Goal: Communication & Community: Connect with others

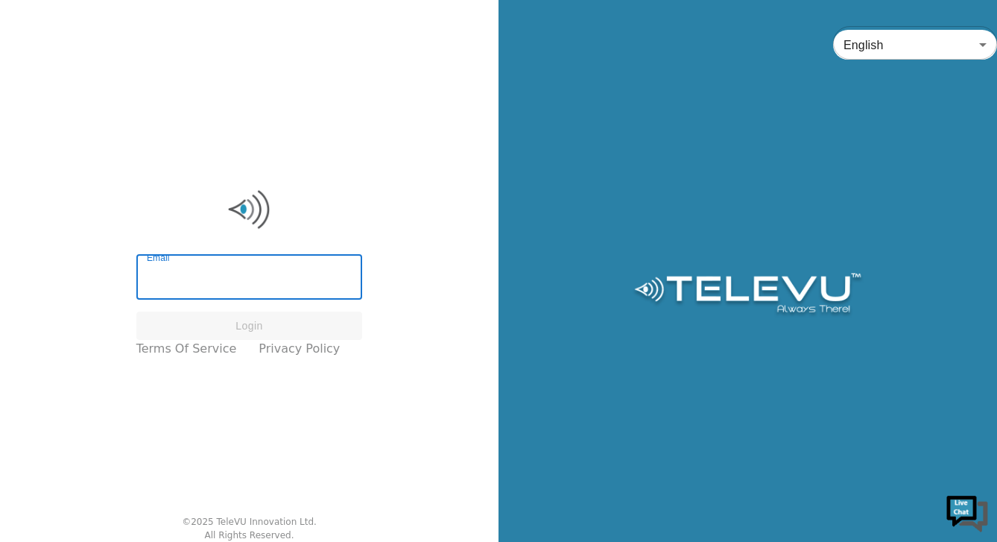
click at [286, 274] on input "Email" at bounding box center [249, 279] width 226 height 42
type input "[PERSON_NAME][EMAIL_ADDRESS][DOMAIN_NAME]"
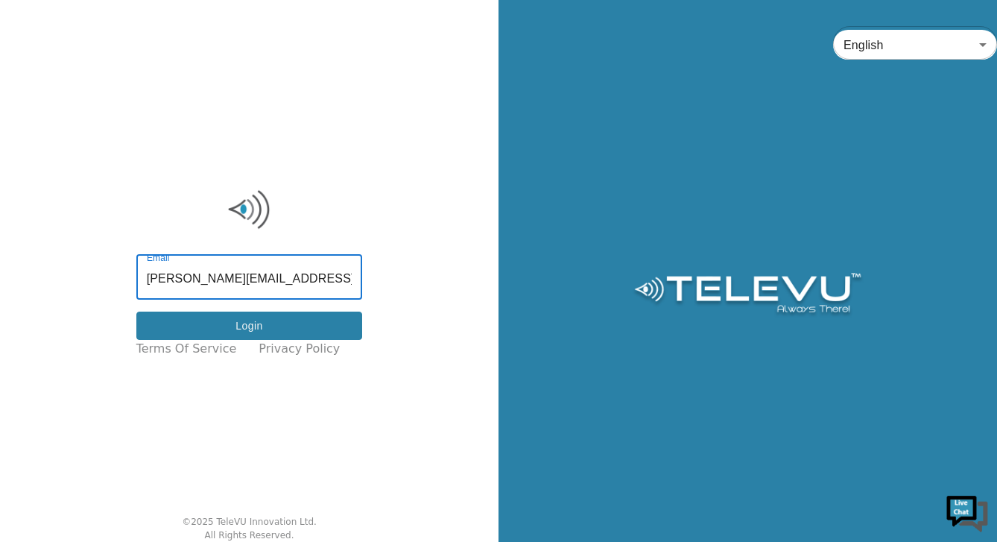
click at [277, 329] on button "Login" at bounding box center [249, 325] width 226 height 29
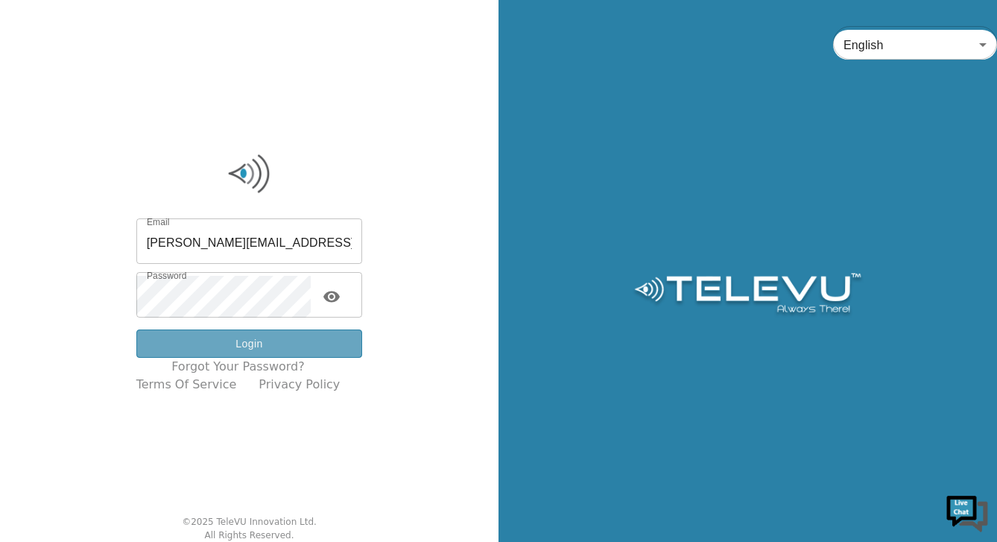
click at [291, 346] on button "Login" at bounding box center [249, 343] width 226 height 29
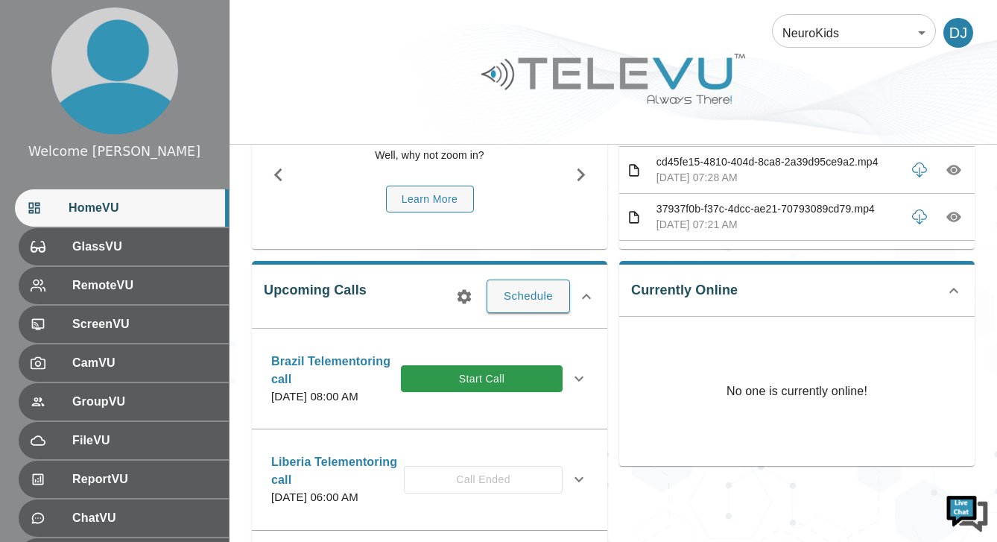
scroll to position [129, 0]
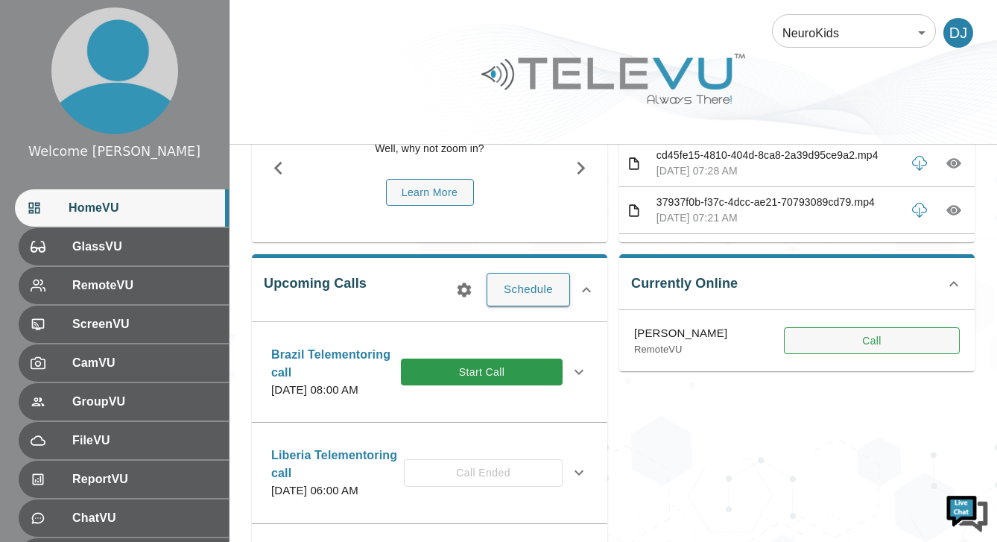
click at [874, 341] on button "Call" at bounding box center [872, 341] width 176 height 28
click at [880, 343] on button "Call" at bounding box center [872, 341] width 176 height 28
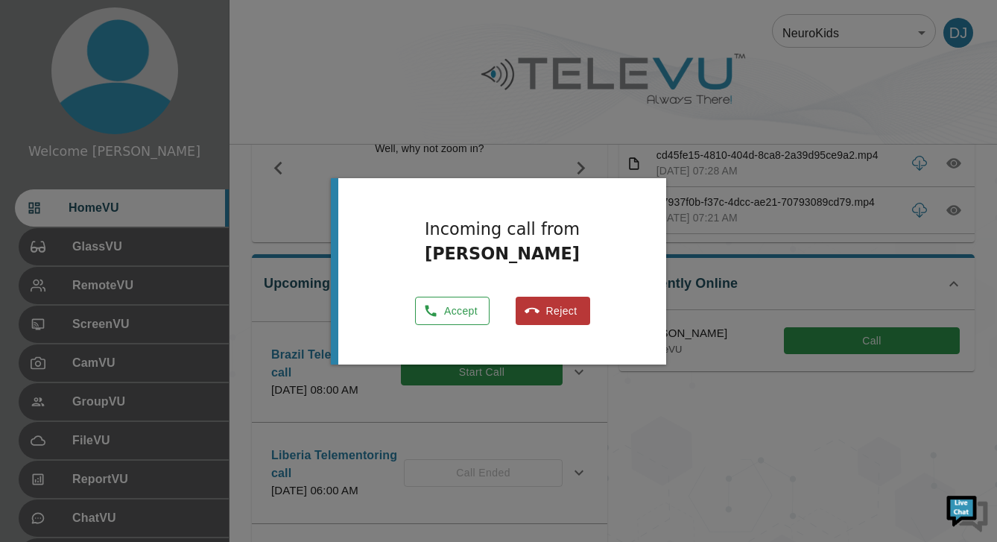
click at [458, 314] on button "Accept" at bounding box center [452, 310] width 74 height 29
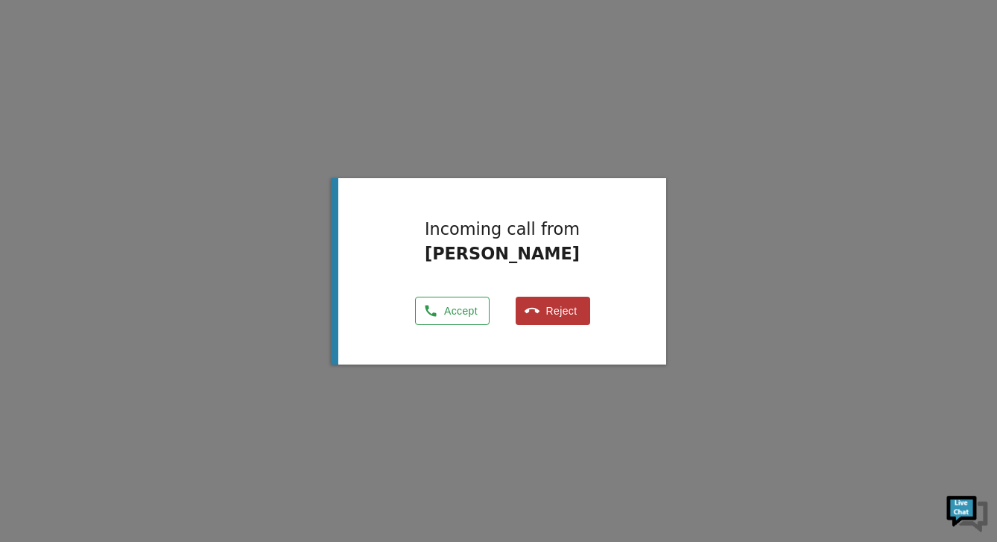
click at [467, 311] on button "Accept" at bounding box center [452, 310] width 74 height 29
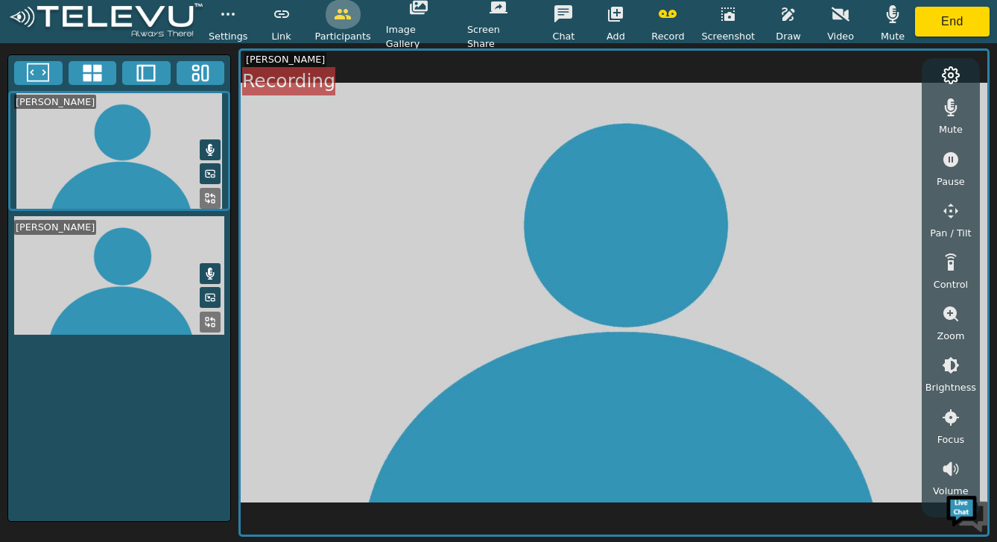
click at [351, 16] on icon "button" at bounding box center [342, 14] width 16 height 10
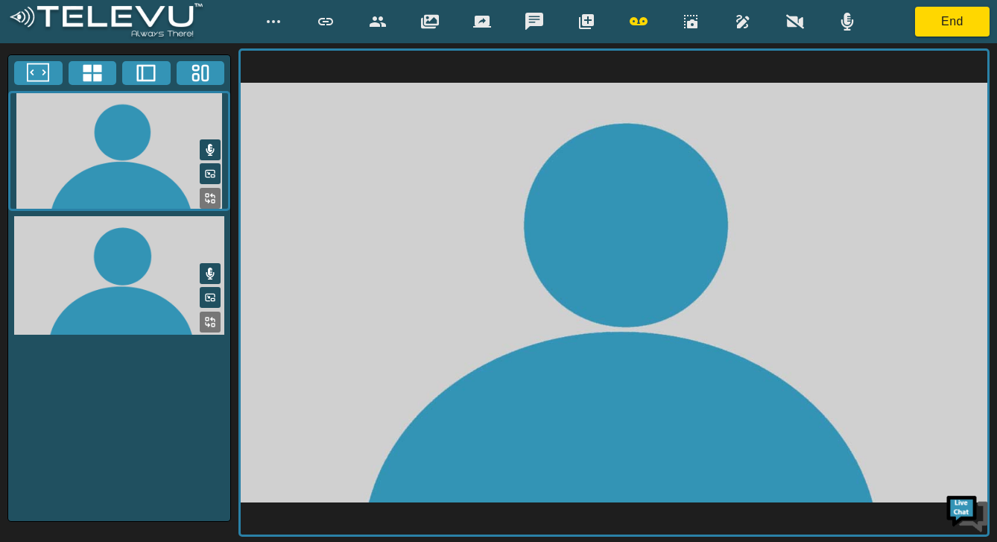
click at [352, 16] on div at bounding box center [560, 22] width 611 height 30
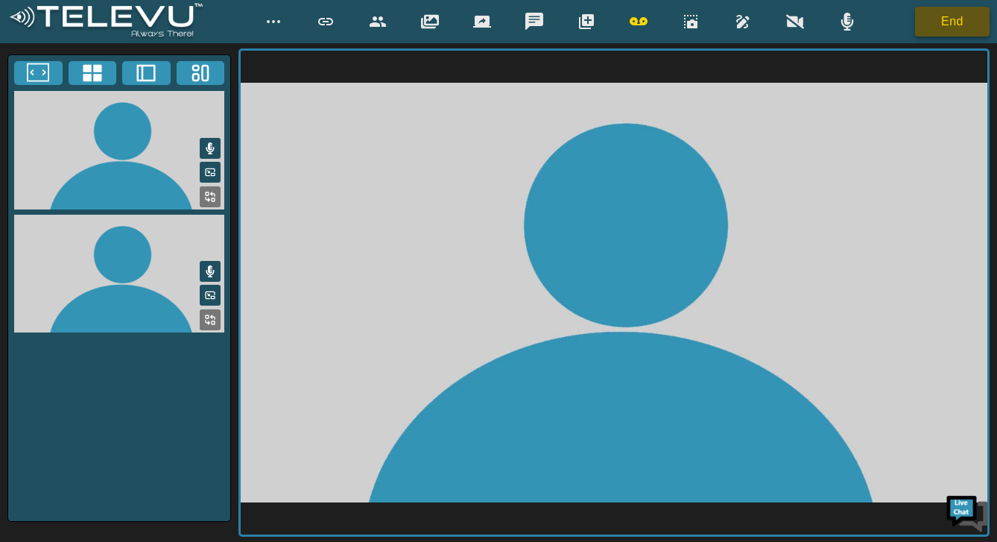
click at [949, 21] on button "End" at bounding box center [952, 22] width 74 height 30
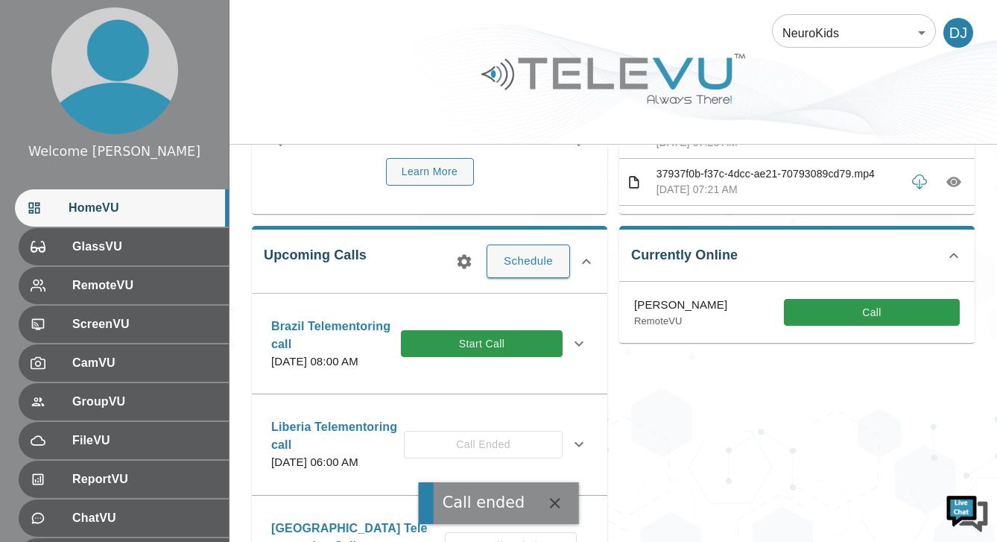
scroll to position [162, 0]
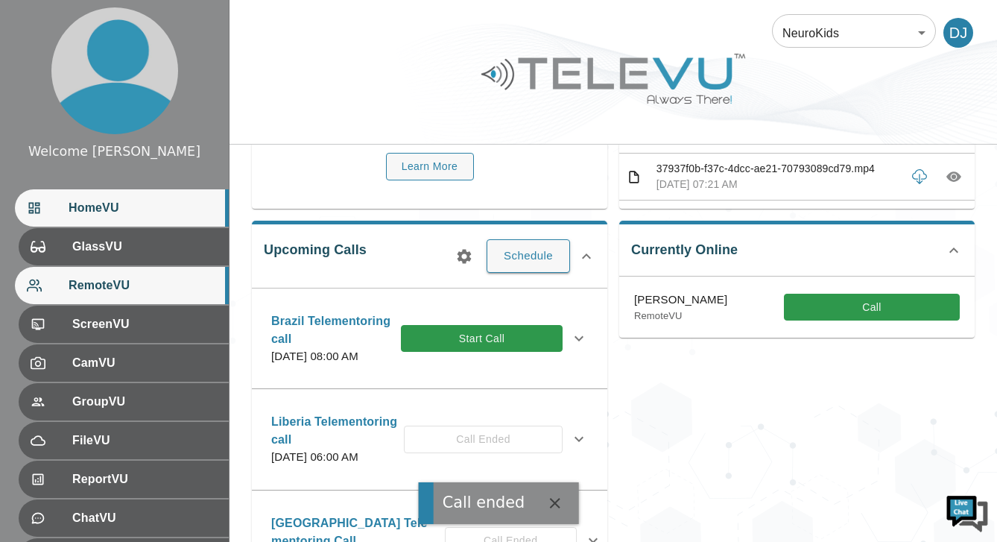
click at [156, 279] on span "RemoteVU" at bounding box center [143, 285] width 148 height 18
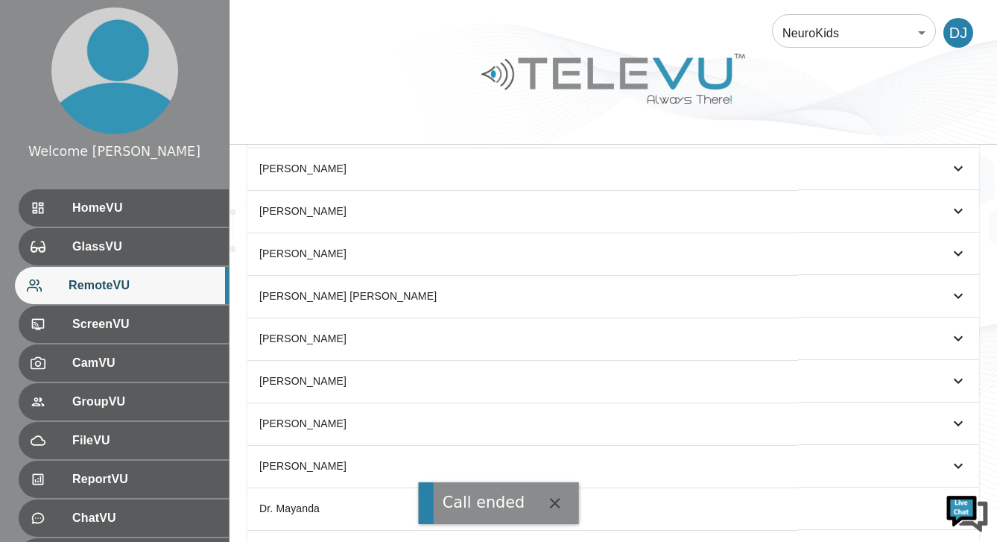
scroll to position [523, 0]
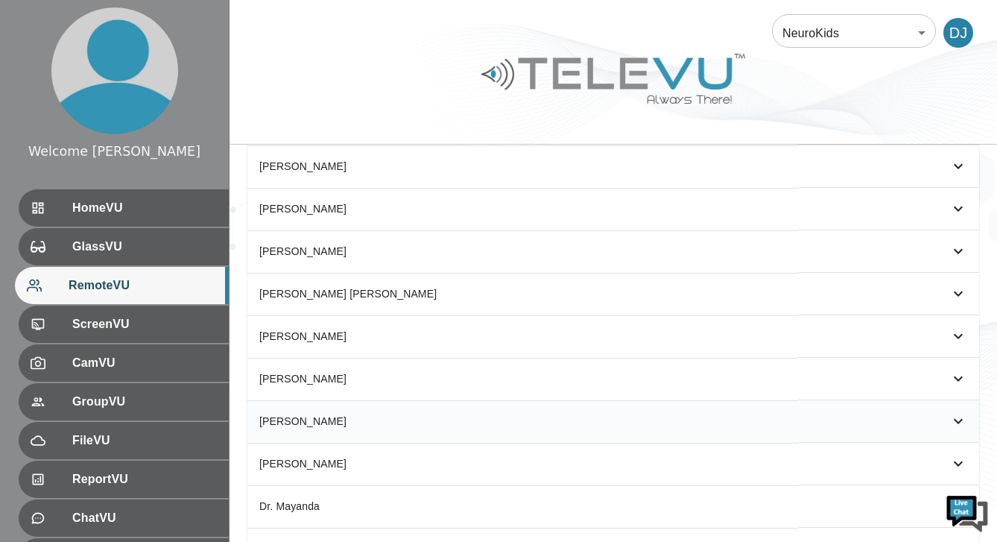
click at [364, 413] on th "[PERSON_NAME]" at bounding box center [522, 421] width 550 height 42
click at [962, 422] on icon "simple table" at bounding box center [958, 421] width 18 height 18
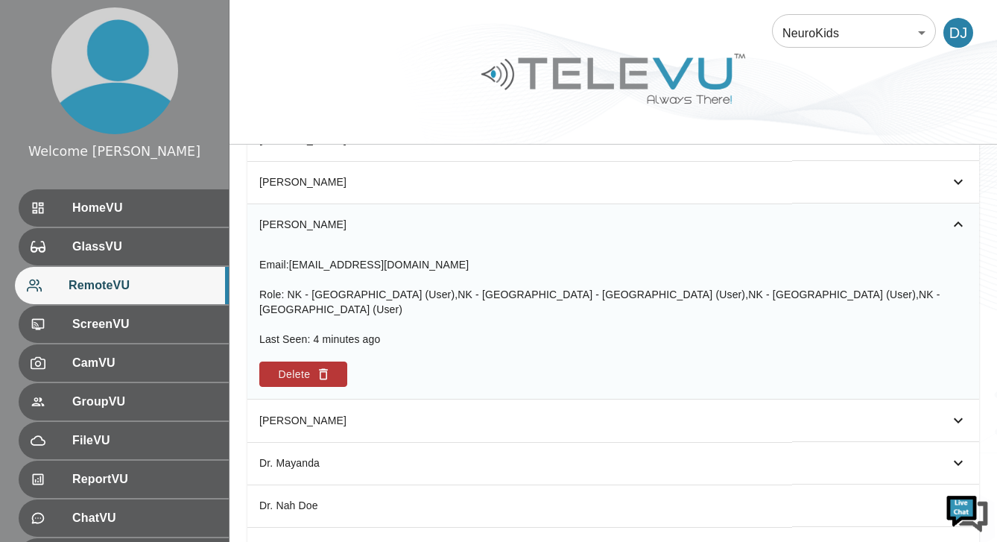
scroll to position [721, 0]
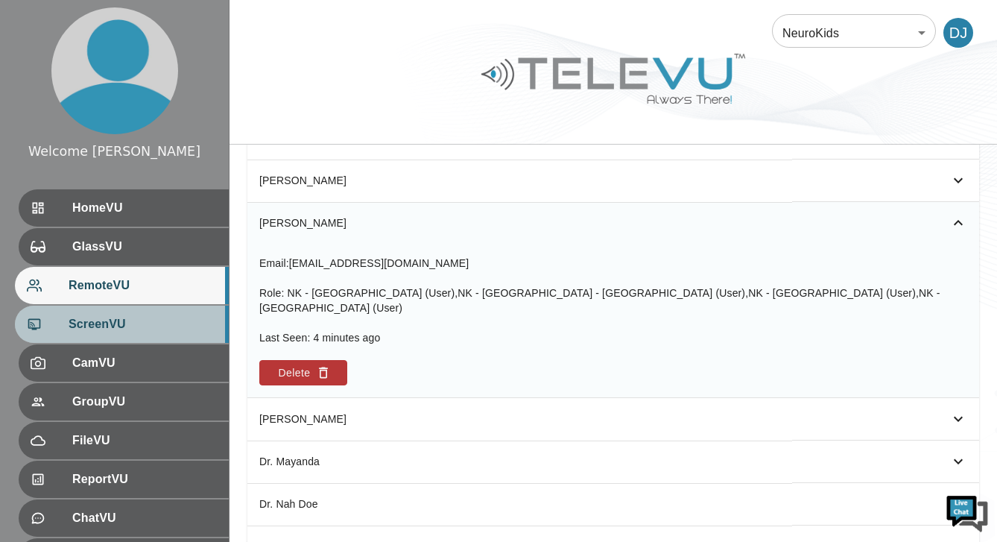
click at [134, 323] on span "ScreenVU" at bounding box center [143, 324] width 148 height 18
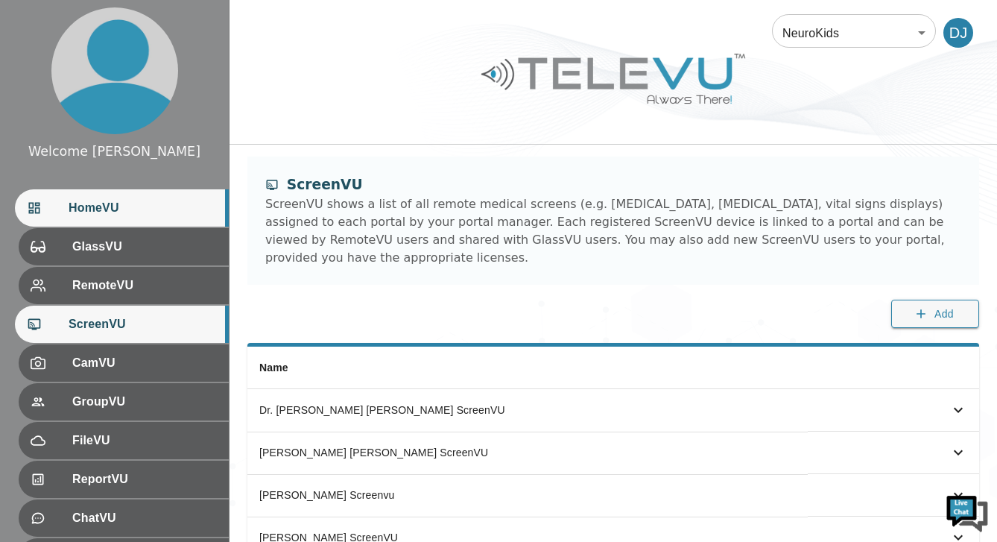
click at [145, 192] on div "HomeVU" at bounding box center [122, 207] width 214 height 37
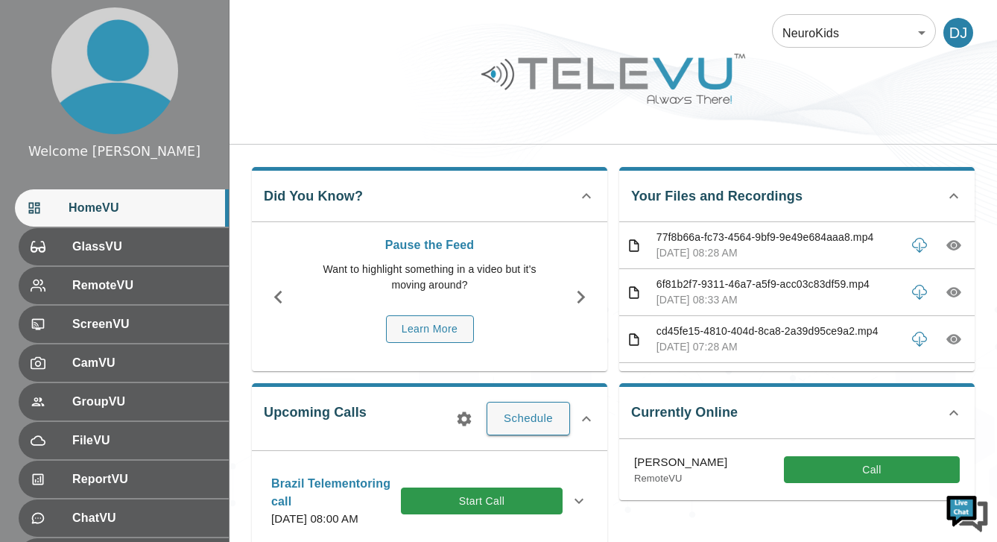
click at [918, 31] on body "Welcome [PERSON_NAME] HomeVU GlassVU RemoteVU ScreenVU CamVU GroupVU FileVU Rep…" at bounding box center [498, 472] width 997 height 944
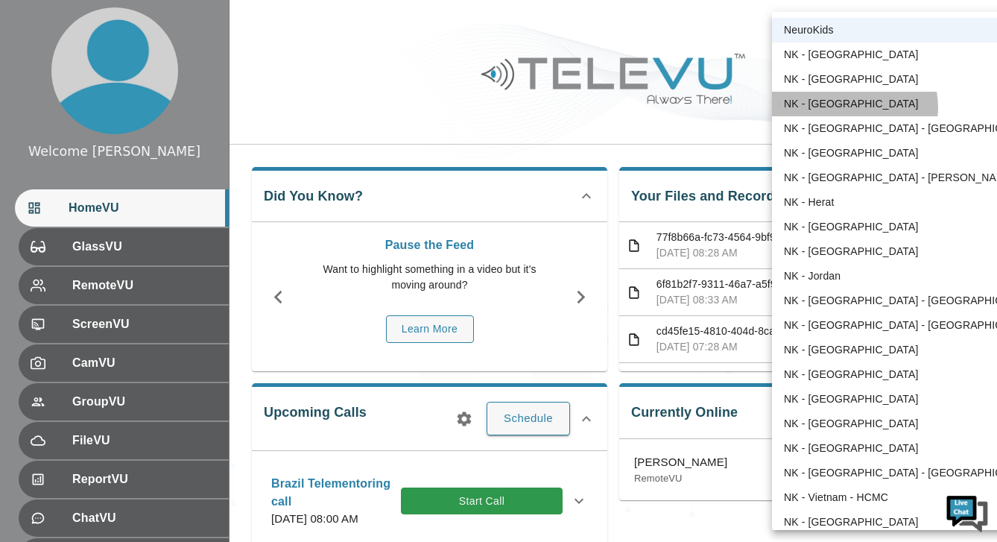
click at [851, 107] on li "NK - [GEOGRAPHIC_DATA]" at bounding box center [911, 104] width 278 height 25
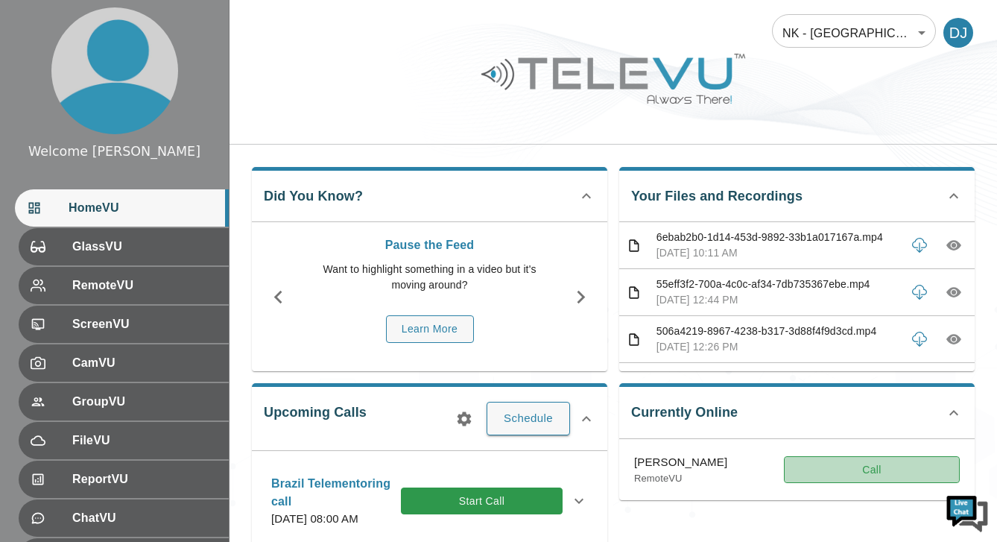
click at [855, 465] on button "Call" at bounding box center [872, 470] width 176 height 28
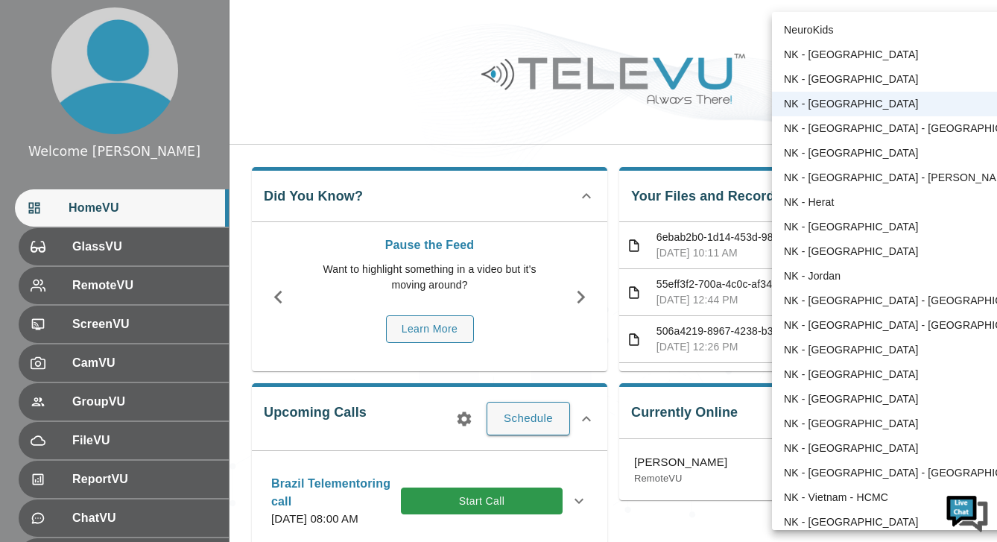
click at [685, 132] on div at bounding box center [498, 271] width 997 height 542
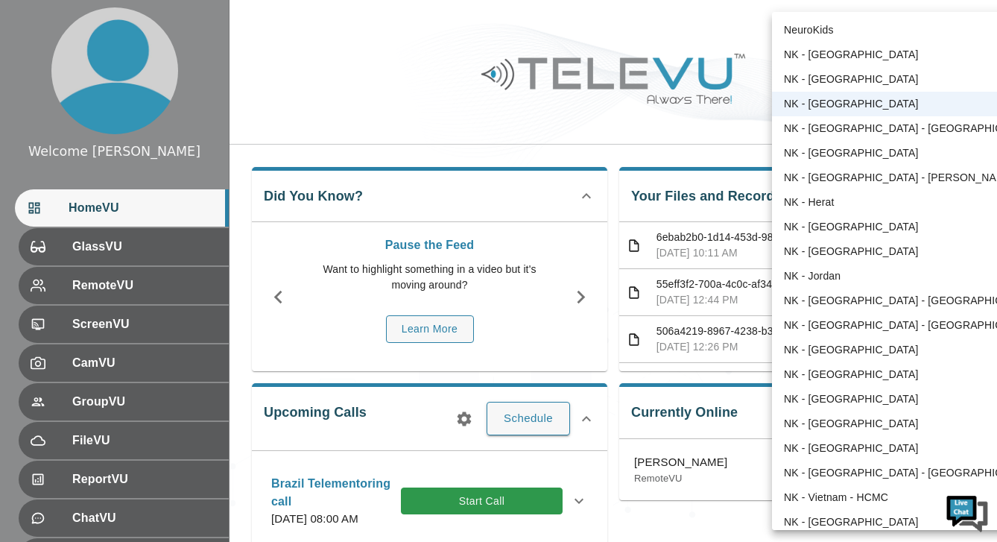
click at [863, 35] on li "NeuroKids" at bounding box center [911, 30] width 278 height 25
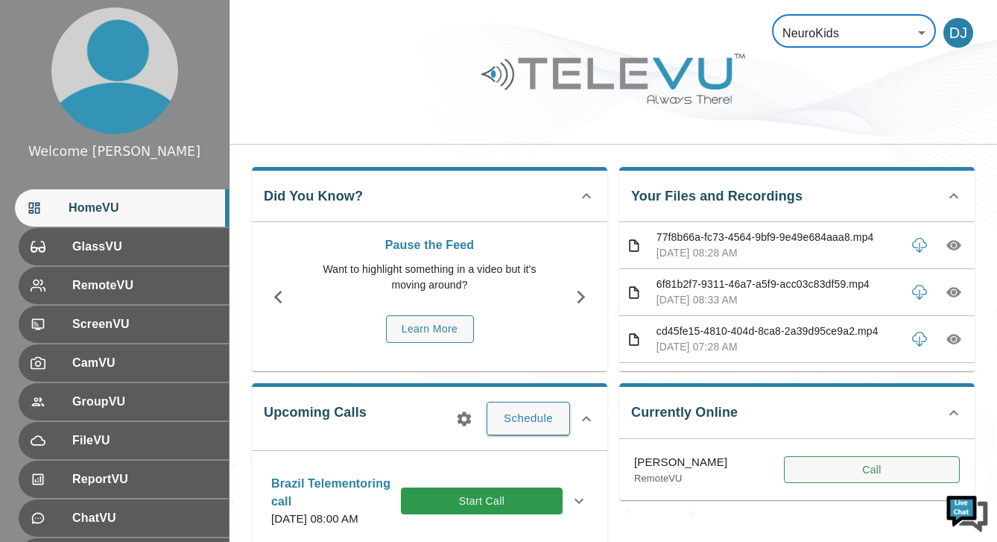
click at [842, 458] on button "Call" at bounding box center [872, 470] width 176 height 28
click at [847, 469] on button "Call" at bounding box center [872, 470] width 176 height 28
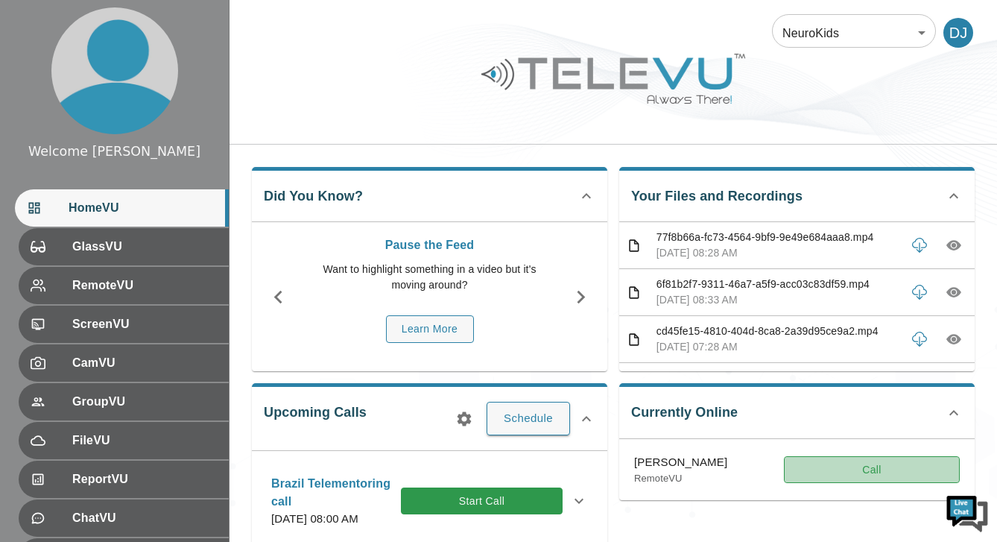
click at [863, 470] on button "Call" at bounding box center [872, 470] width 176 height 28
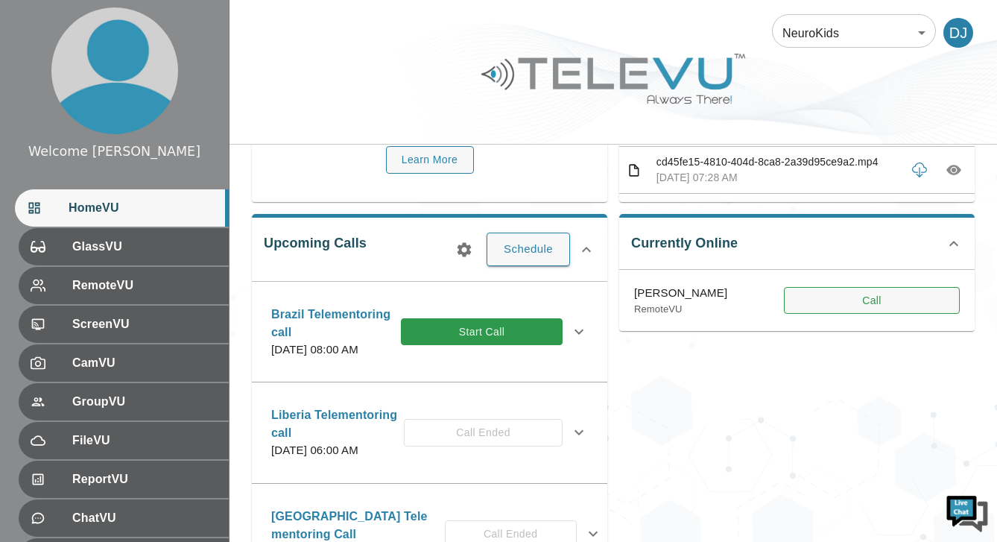
scroll to position [210, 0]
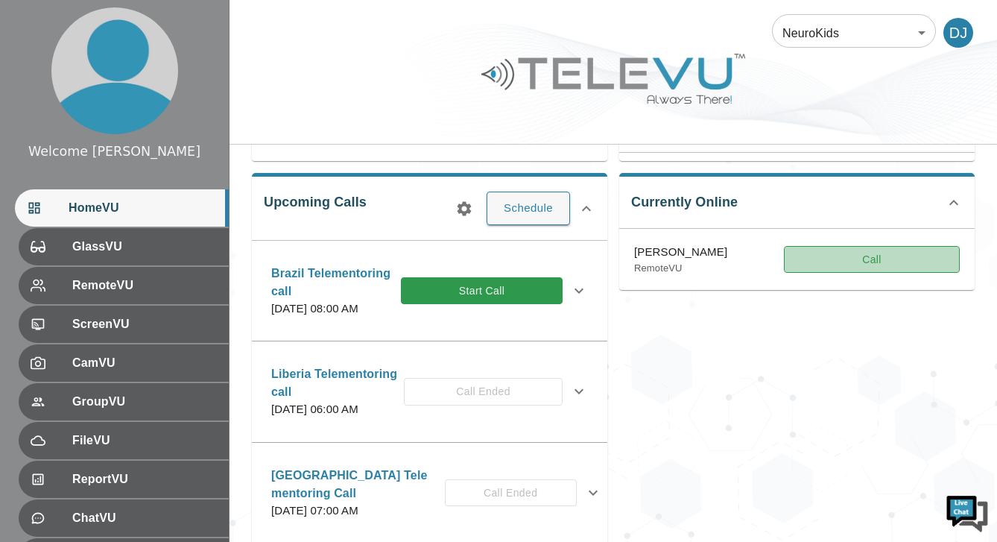
click at [883, 265] on button "Call" at bounding box center [872, 260] width 176 height 28
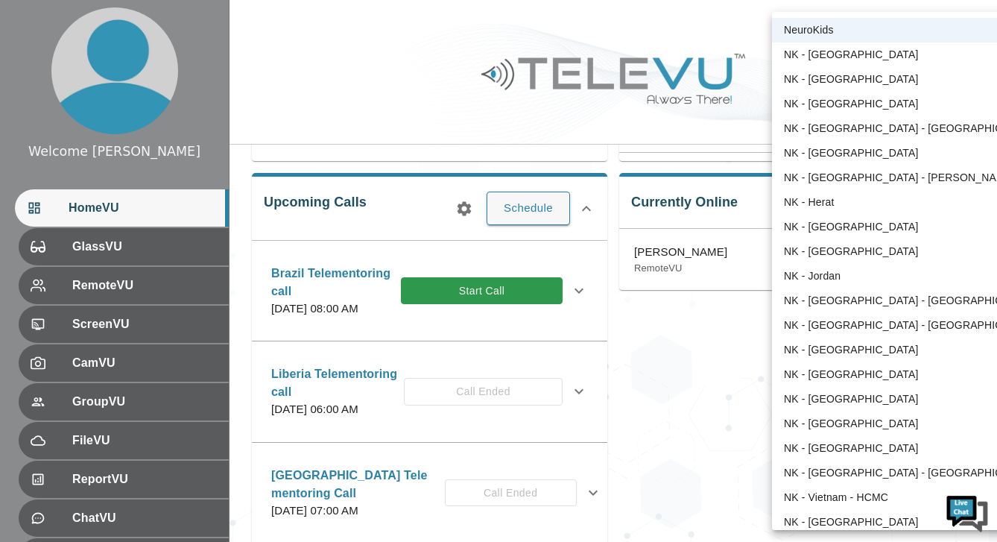
click at [921, 33] on body "Welcome [PERSON_NAME] HomeVU GlassVU RemoteVU ScreenVU CamVU GroupVU FileVU Rep…" at bounding box center [498, 371] width 997 height 1162
click at [844, 104] on li "NK - [GEOGRAPHIC_DATA]" at bounding box center [911, 104] width 278 height 25
type input "36"
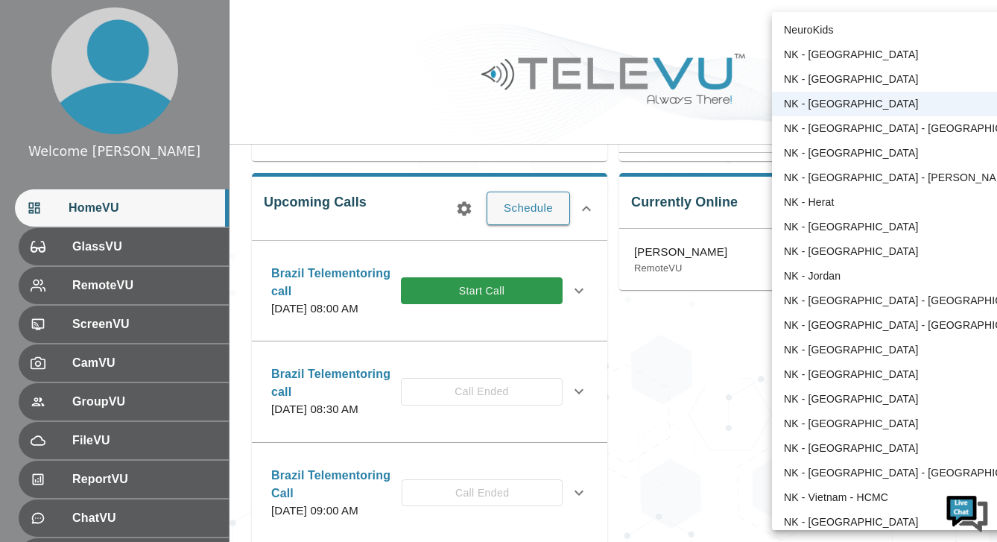
click at [924, 33] on body "Welcome [PERSON_NAME] HomeVU GlassVU RemoteVU ScreenVU CamVU GroupVU FileVU Rep…" at bounding box center [498, 371] width 997 height 1162
click at [824, 104] on li "NK - [GEOGRAPHIC_DATA]" at bounding box center [911, 104] width 278 height 25
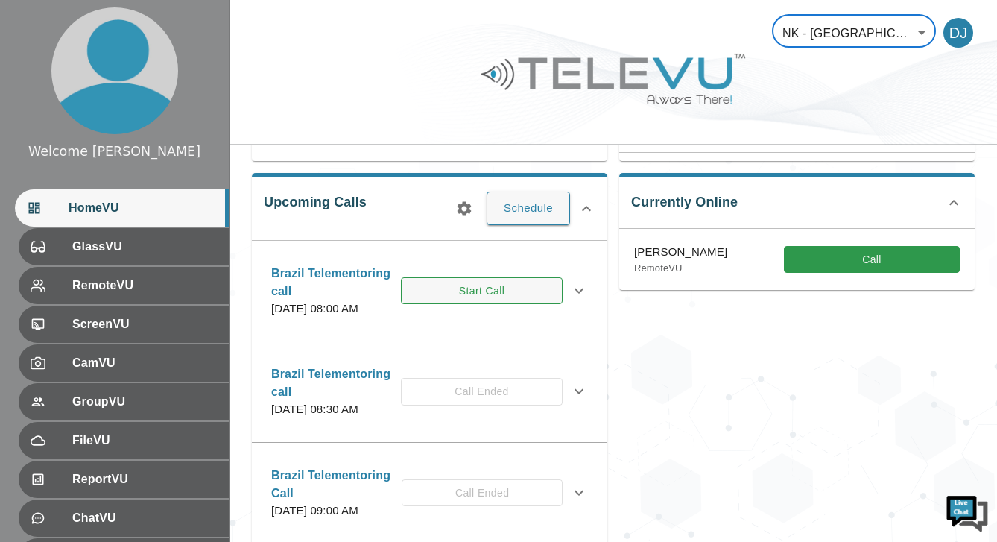
click at [512, 288] on button "Start Call" at bounding box center [482, 291] width 162 height 28
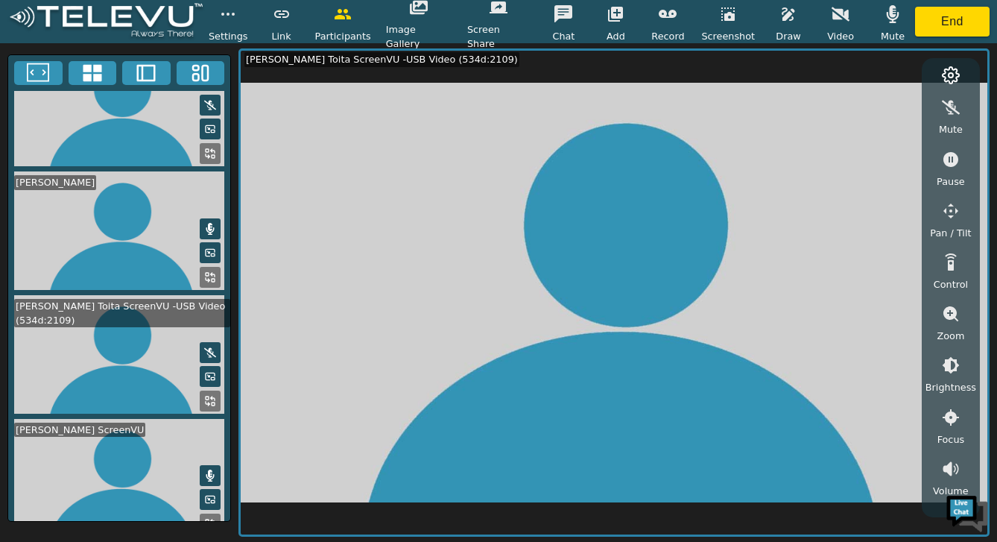
scroll to position [166, 0]
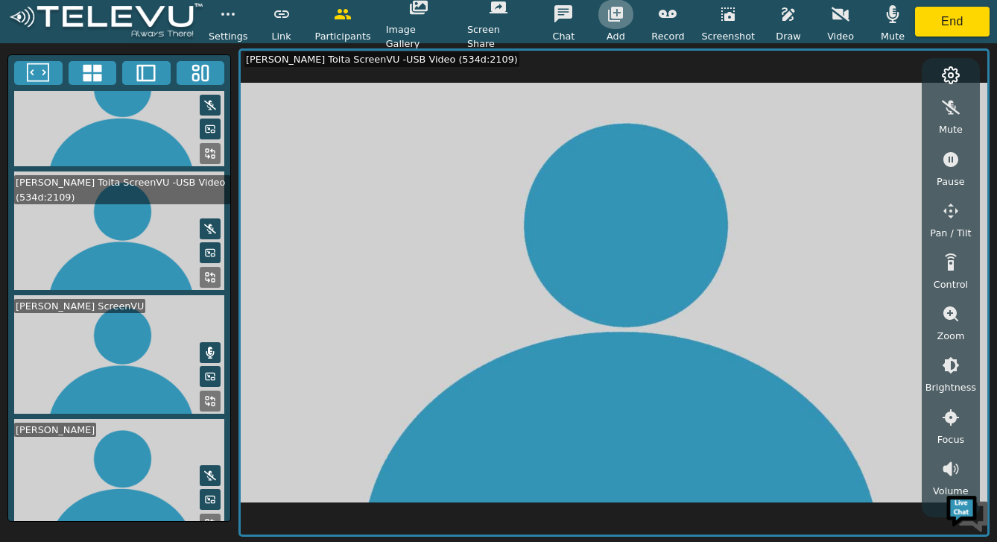
click at [608, 16] on icon "button" at bounding box center [615, 14] width 15 height 15
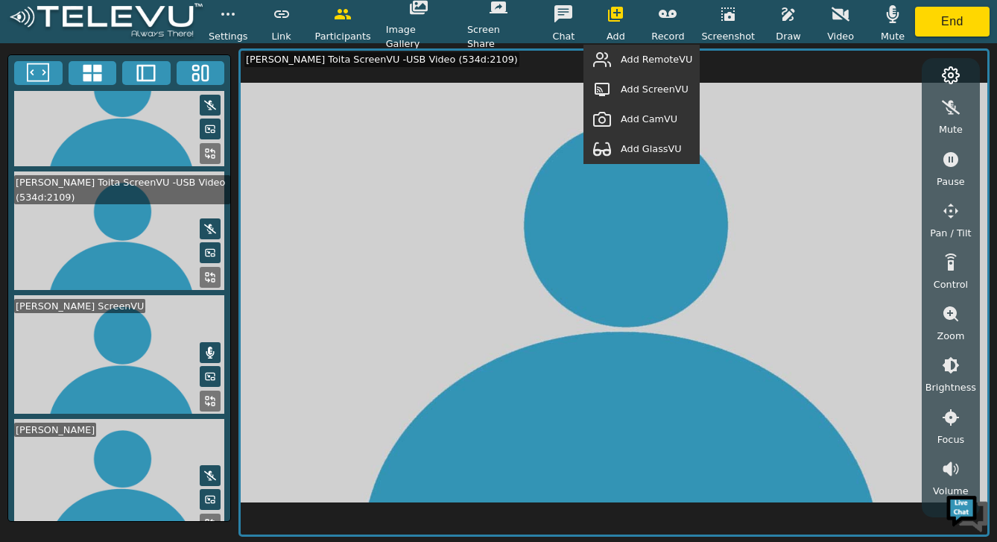
click at [644, 64] on span "Add RemoteVU" at bounding box center [656, 59] width 72 height 14
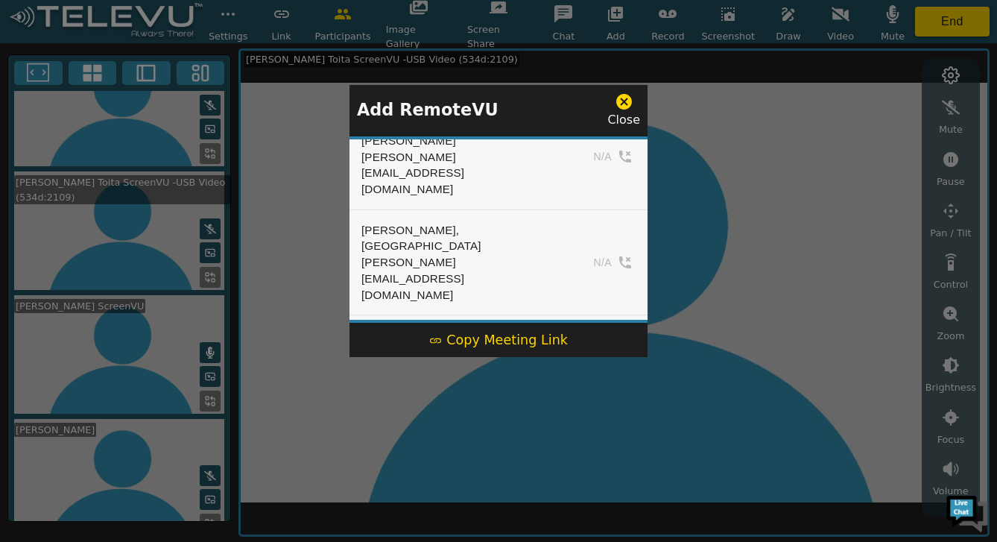
scroll to position [362, 0]
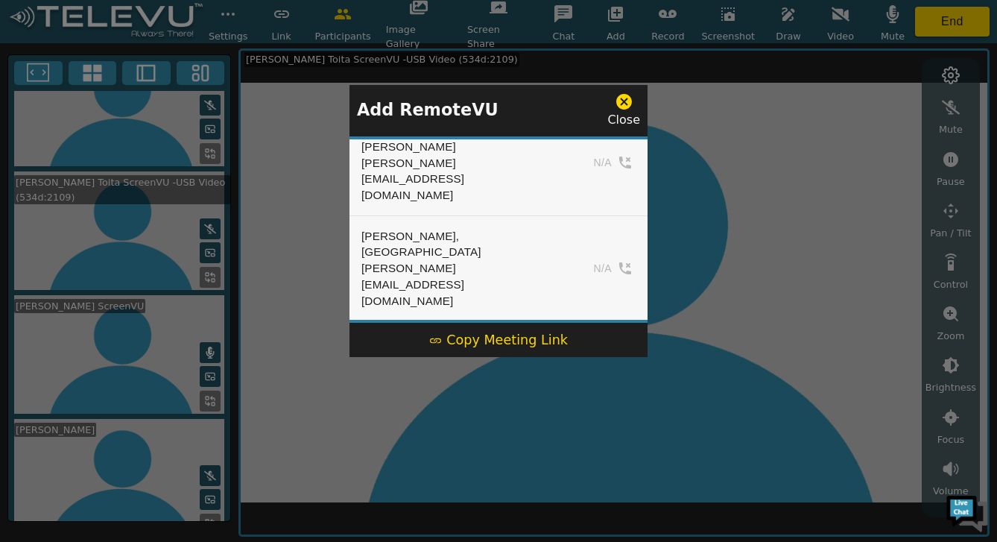
click at [596, 419] on button "Add" at bounding box center [604, 430] width 61 height 22
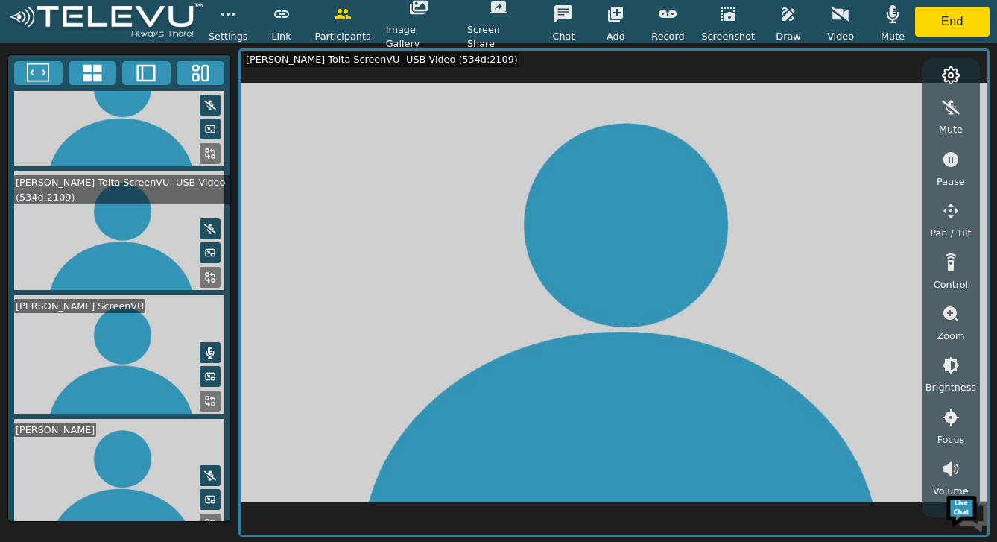
scroll to position [0, 0]
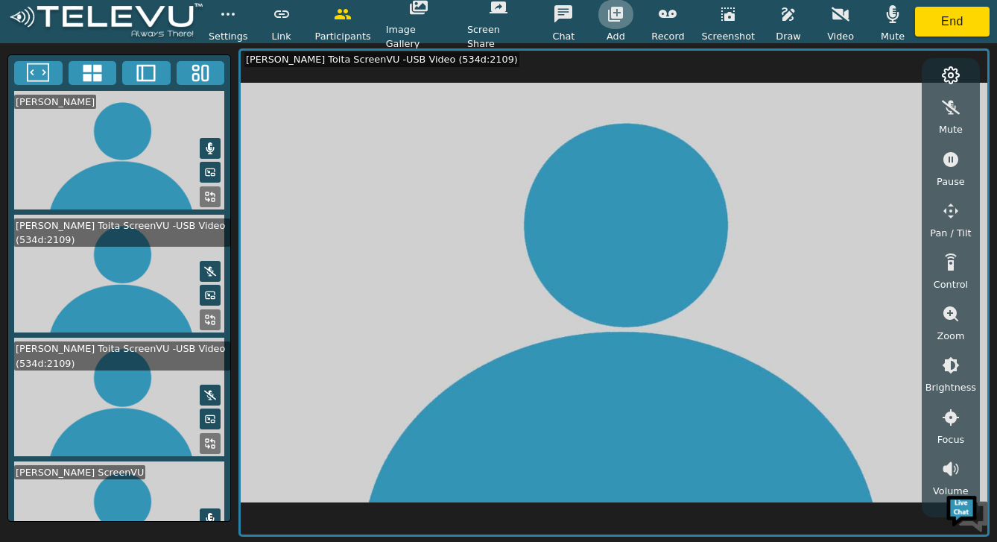
click at [597, 20] on button "button" at bounding box center [615, 14] width 37 height 30
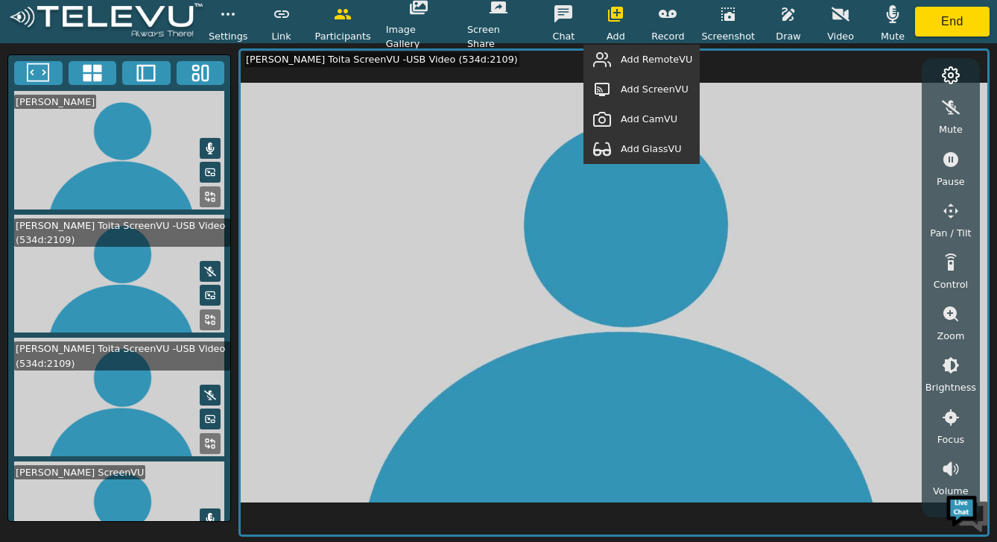
click at [635, 65] on span "Add RemoteVU" at bounding box center [656, 59] width 72 height 14
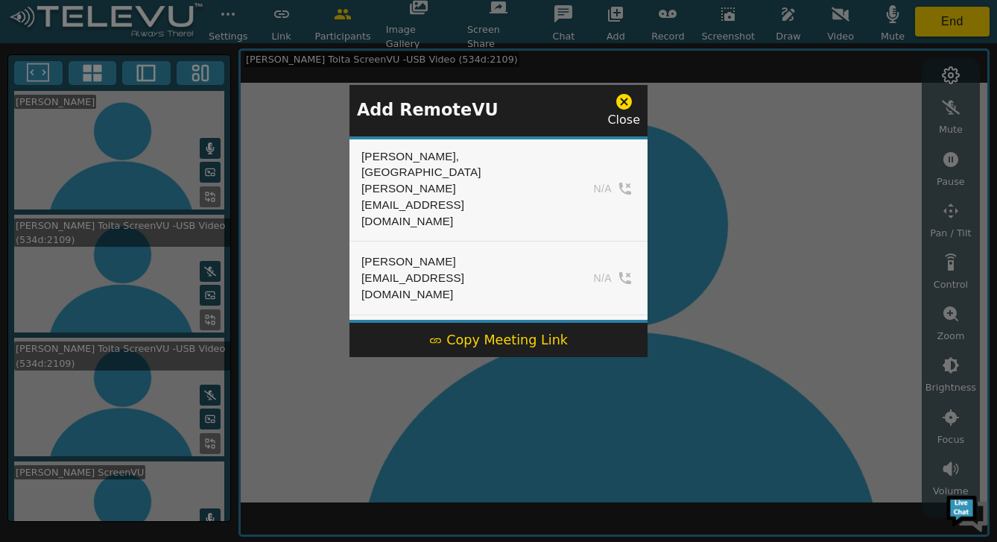
scroll to position [320, 0]
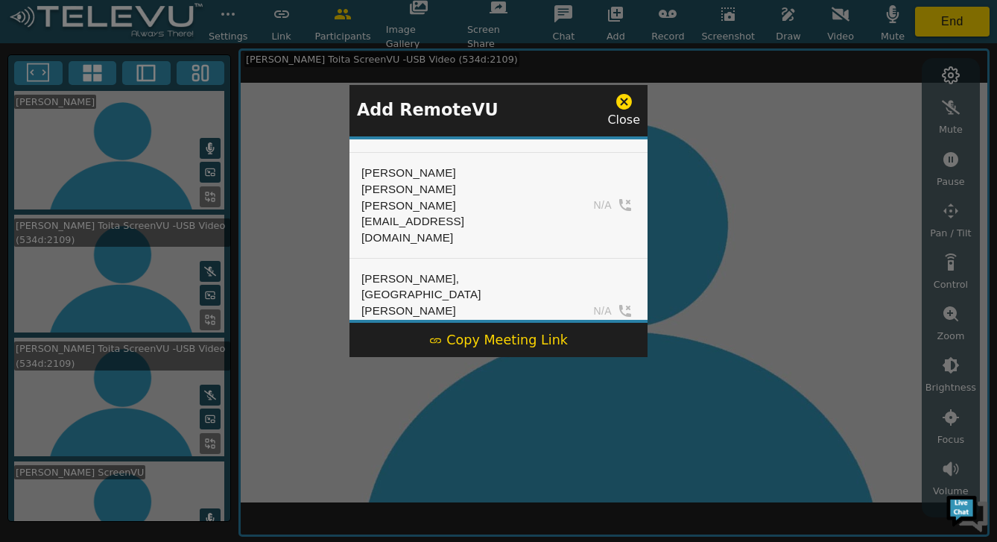
click at [608, 462] on button "Add" at bounding box center [604, 473] width 61 height 22
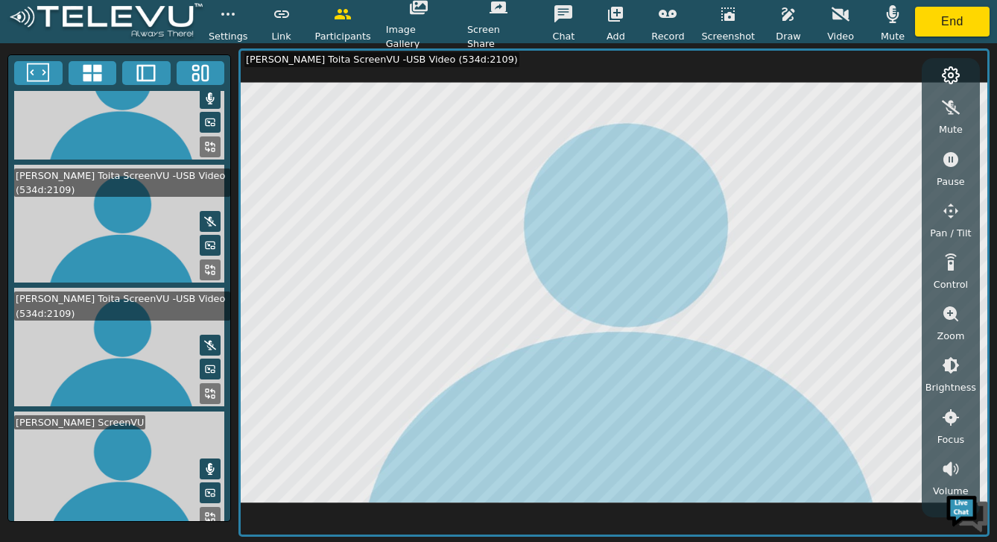
scroll to position [0, 0]
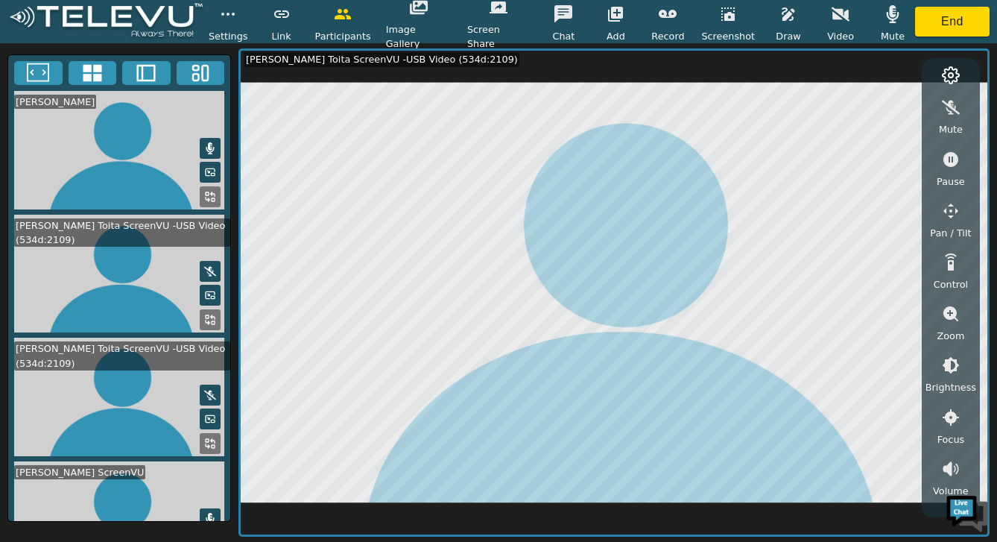
click at [894, 18] on button "button" at bounding box center [892, 14] width 37 height 30
